Goal: Task Accomplishment & Management: Manage account settings

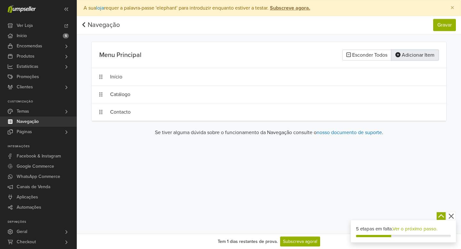
click at [415, 58] on button "Adicionar Item" at bounding box center [414, 55] width 47 height 11
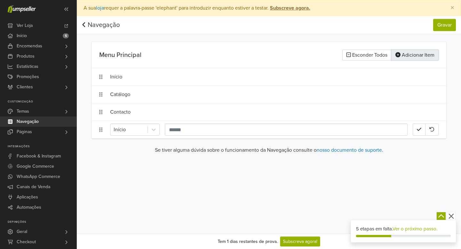
click at [415, 58] on button "Adicionar Item" at bounding box center [414, 55] width 47 height 11
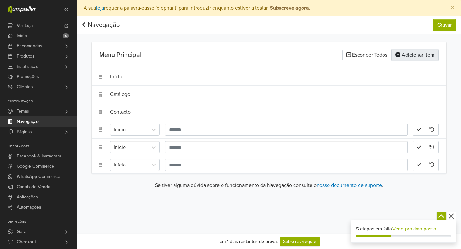
click at [415, 58] on button "Adicionar Item" at bounding box center [414, 55] width 47 height 11
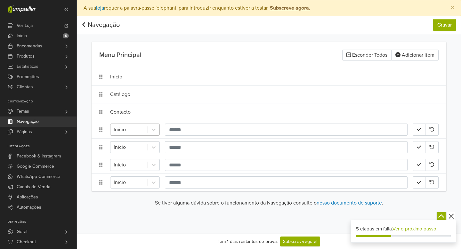
click at [140, 130] on div at bounding box center [129, 129] width 31 height 9
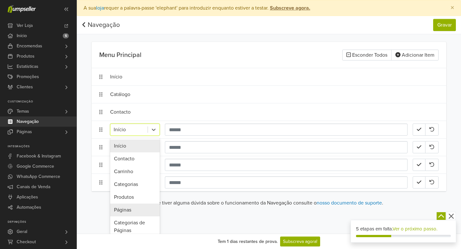
scroll to position [42, 0]
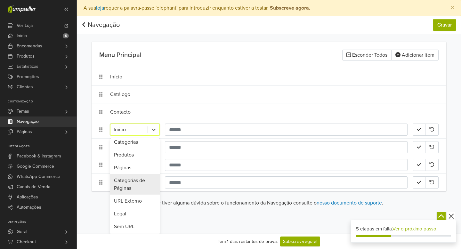
click at [128, 182] on div "Categorias de Páginas" at bounding box center [135, 184] width 50 height 20
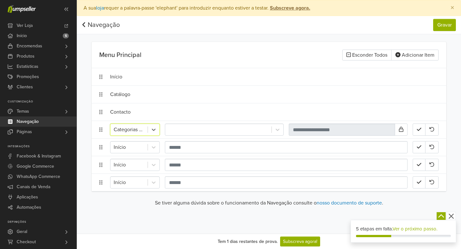
click at [137, 132] on div at bounding box center [129, 129] width 31 height 9
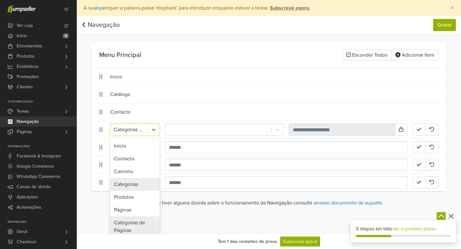
click at [129, 183] on div "Categorias" at bounding box center [135, 184] width 50 height 13
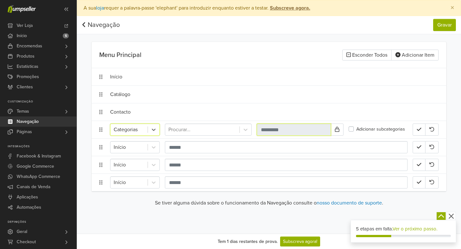
click at [280, 130] on input "text" at bounding box center [294, 130] width 74 height 12
click at [205, 131] on div at bounding box center [202, 129] width 68 height 9
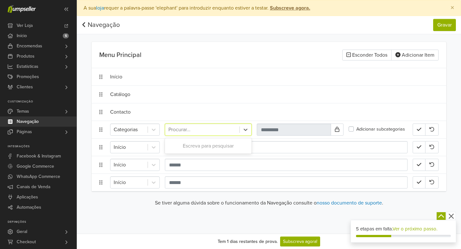
click at [210, 131] on div at bounding box center [202, 129] width 68 height 9
type input "*********"
click at [418, 128] on li "Categorias Conjuntos, 1 of 1. 1 result available for search term Conjuntos. Use…" at bounding box center [269, 130] width 355 height 18
click at [43, 37] on link "Início 5" at bounding box center [38, 36] width 77 height 10
click at [128, 132] on div at bounding box center [129, 129] width 31 height 9
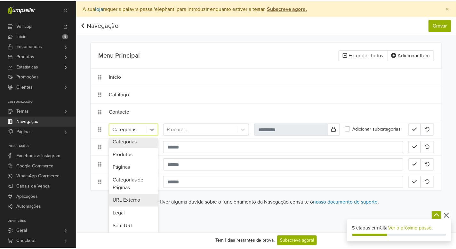
scroll to position [0, 0]
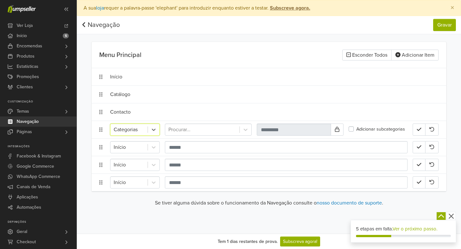
click at [126, 130] on div at bounding box center [129, 129] width 31 height 9
click at [127, 147] on div at bounding box center [129, 147] width 31 height 9
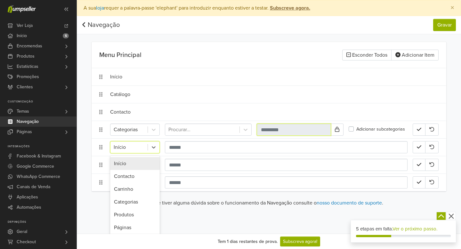
click at [272, 132] on input "text" at bounding box center [294, 130] width 74 height 12
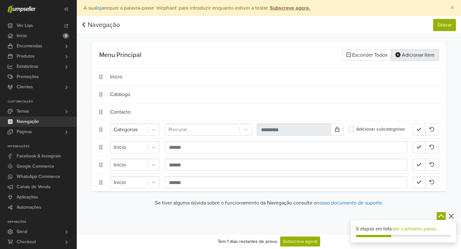
click at [416, 55] on button "Adicionar Item" at bounding box center [414, 55] width 47 height 11
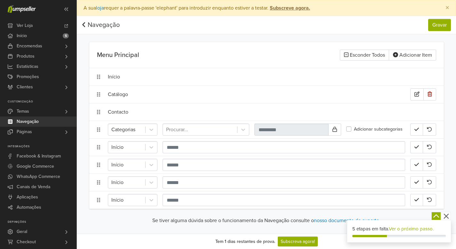
click at [116, 95] on div "Catálogo" at bounding box center [259, 94] width 303 height 12
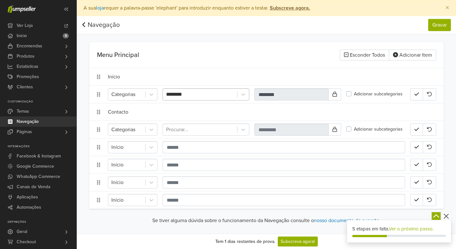
click at [201, 95] on div "********" at bounding box center [200, 94] width 68 height 9
drag, startPoint x: 200, startPoint y: 94, endPoint x: 178, endPoint y: 95, distance: 22.1
click at [178, 95] on div at bounding box center [200, 94] width 68 height 9
click at [188, 93] on div at bounding box center [200, 94] width 68 height 9
click at [56, 54] on link "Produtos" at bounding box center [38, 56] width 77 height 10
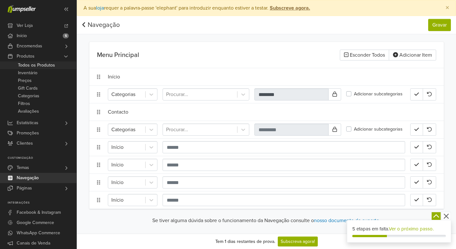
click at [53, 64] on span "Todos os Produtos" at bounding box center [36, 65] width 37 height 8
